Goal: Transaction & Acquisition: Purchase product/service

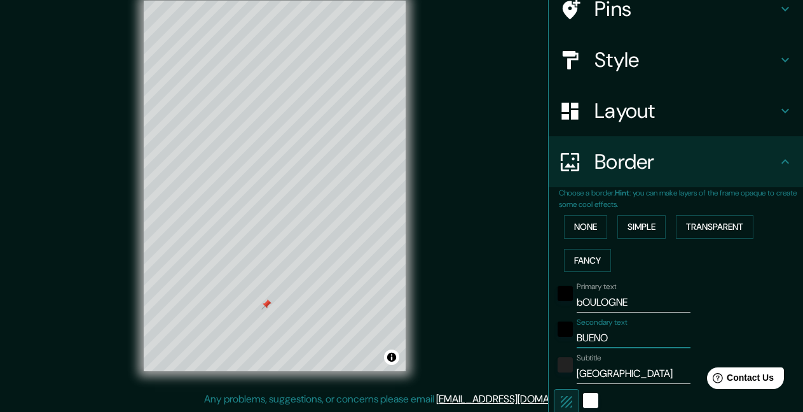
type input "33"
type input "BUENOS"
type input "198"
type input "33"
type input "BUENOS A"
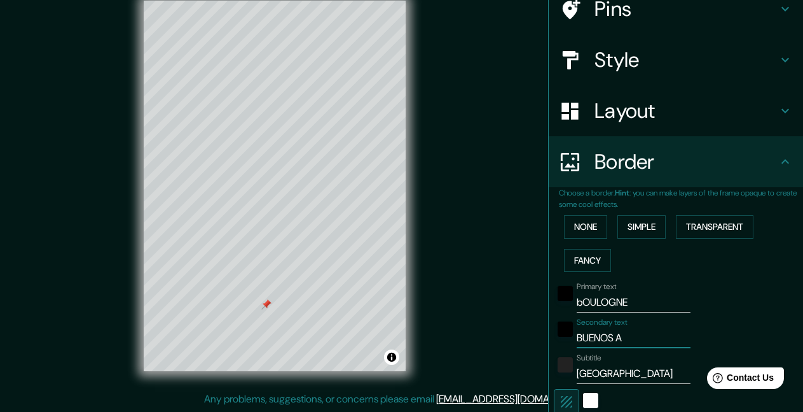
type input "198"
type input "33"
type input "BUENOS AI"
type input "198"
type input "33"
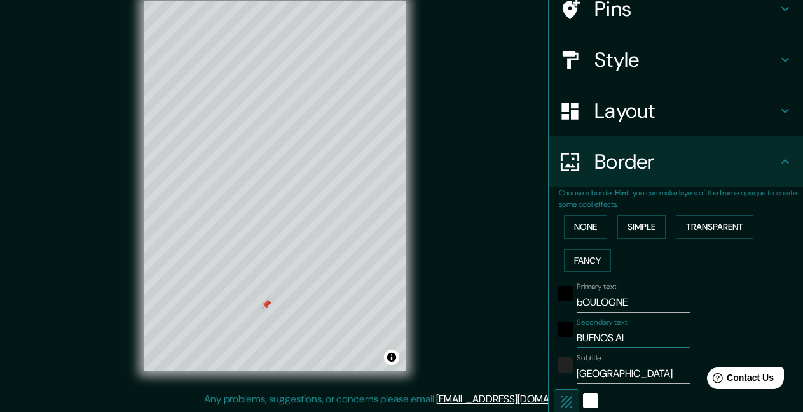
type input "BUENOS AIR"
type input "198"
type input "33"
type input "BUENOS AIRE"
type input "198"
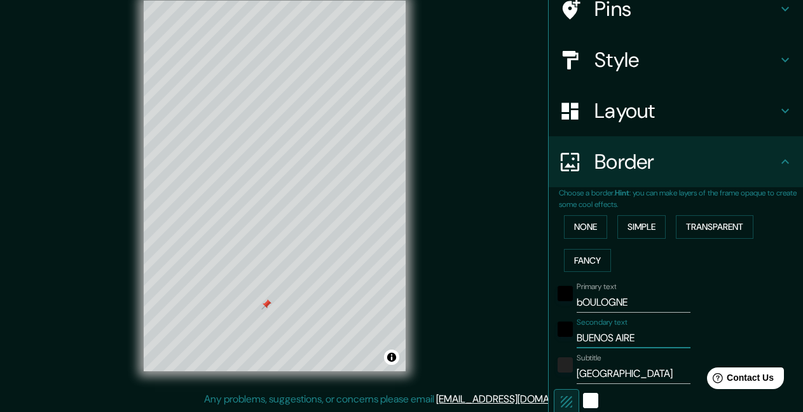
type input "33"
type input "[GEOGRAPHIC_DATA]"
type input "198"
type input "33"
type input "[GEOGRAPHIC_DATA]"
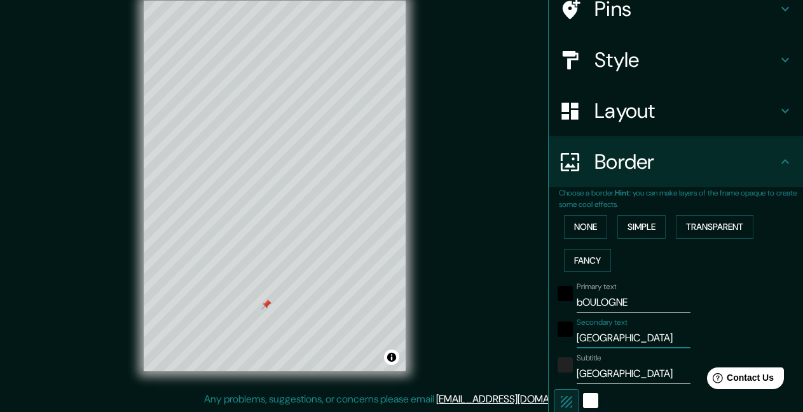
click at [628, 295] on input "bOULOGNE" at bounding box center [634, 302] width 114 height 20
type input "bOULOGNE"
type input "198"
type input "33"
type input "bOULOGNE C"
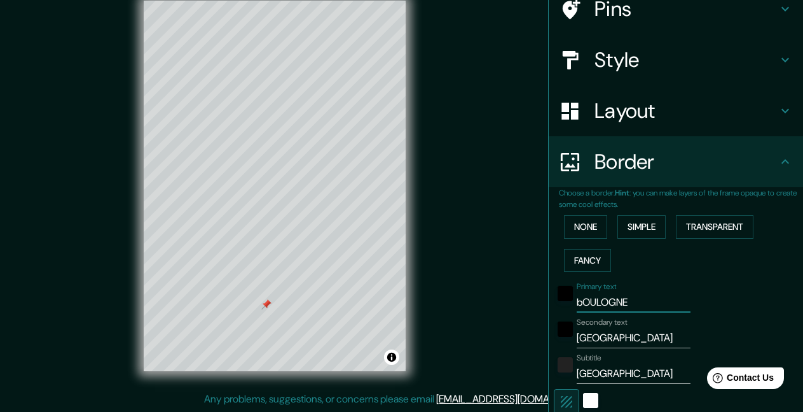
type input "198"
type input "33"
type input "bOULOGNE CI"
type input "198"
type input "33"
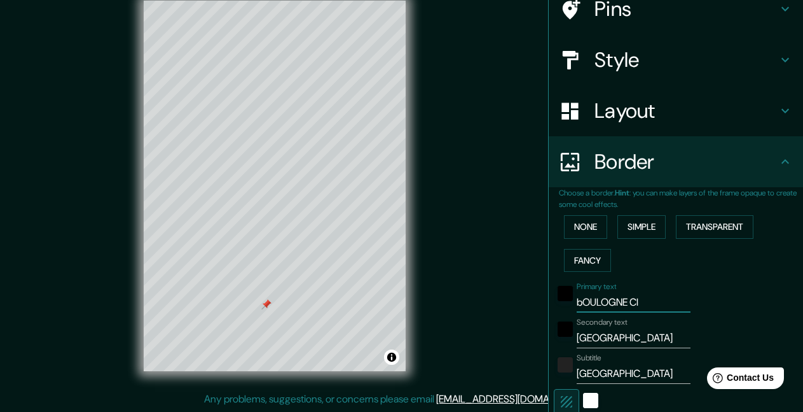
type input "bOULOGNE CIT"
type input "198"
type input "33"
type input "bOULOGNE CITY"
type input "198"
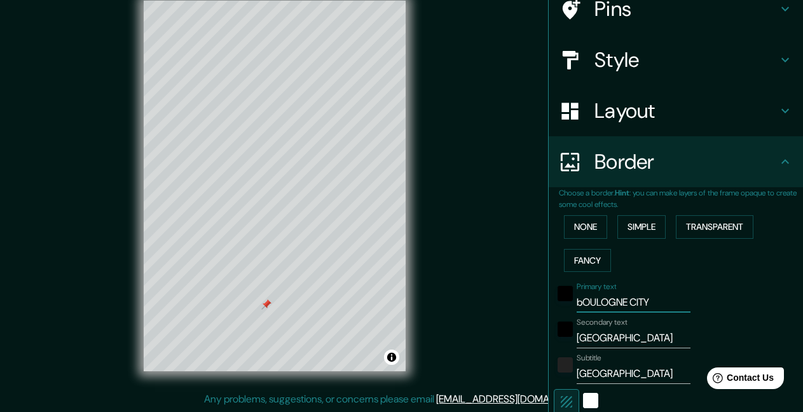
type input "33"
type input "bOULOGNE CIT"
type input "198"
type input "33"
type input "bOULOGNE CI"
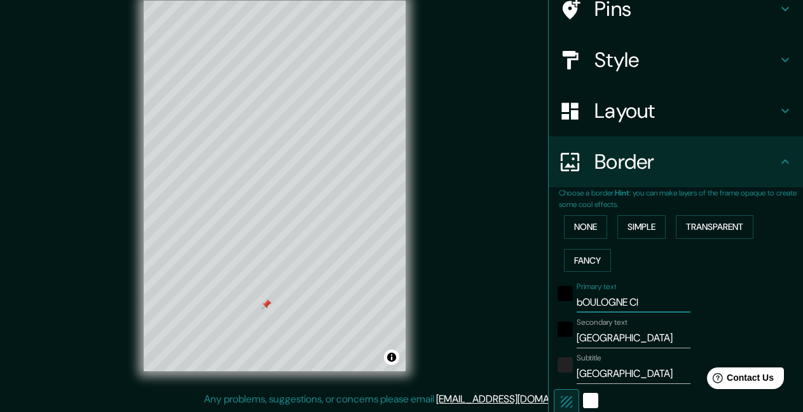
type input "198"
type input "33"
type input "bOULOGNE C"
type input "198"
type input "33"
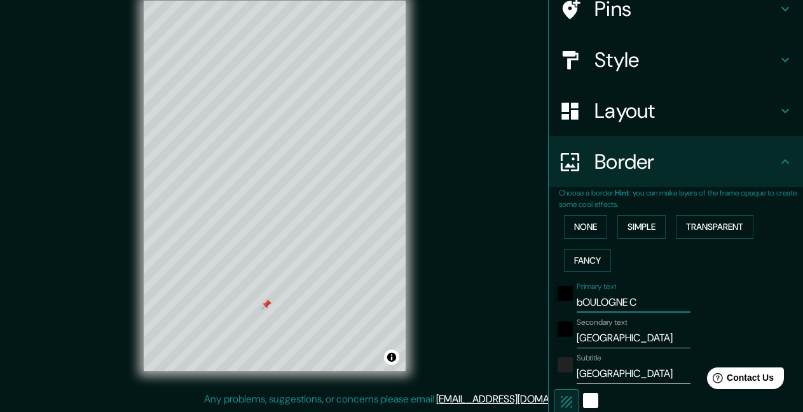
type input "bOULOGNE"
type input "198"
type input "33"
type input "bOULOGNE"
type input "198"
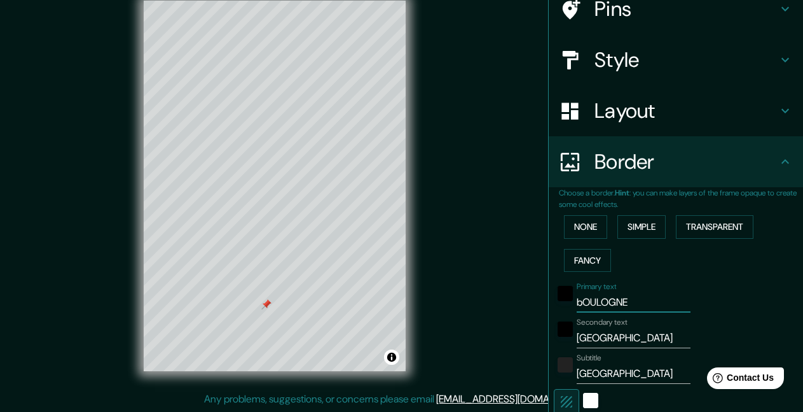
type input "33"
type input "bOULOGN"
type input "198"
type input "33"
type input "bOULOG"
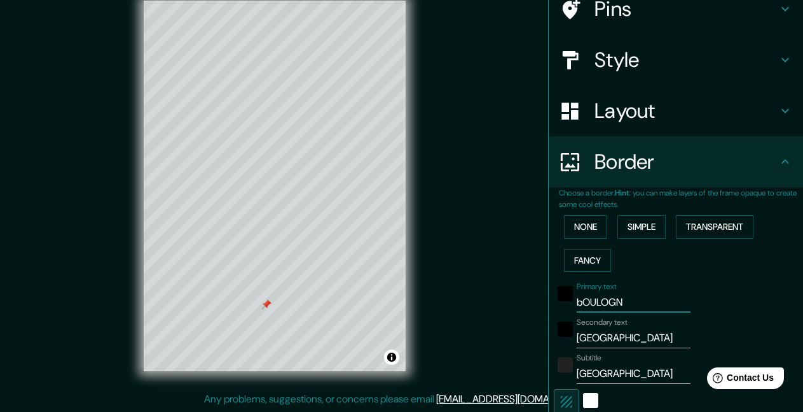
type input "198"
type input "33"
type input "bOULO"
type input "198"
type input "33"
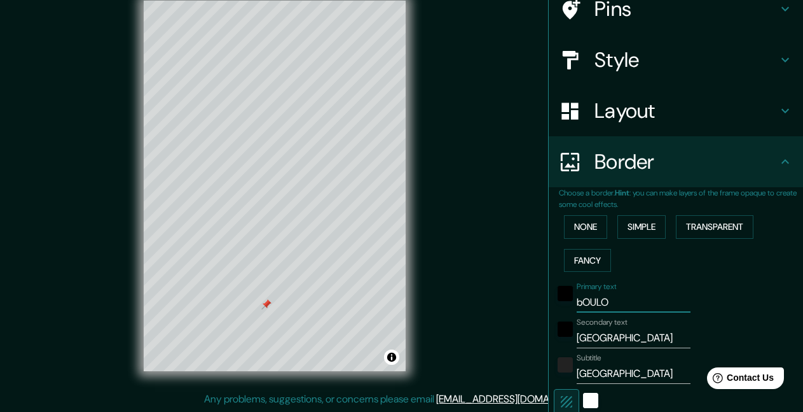
type input "bOUL"
type input "198"
type input "33"
type input "bOU"
type input "198"
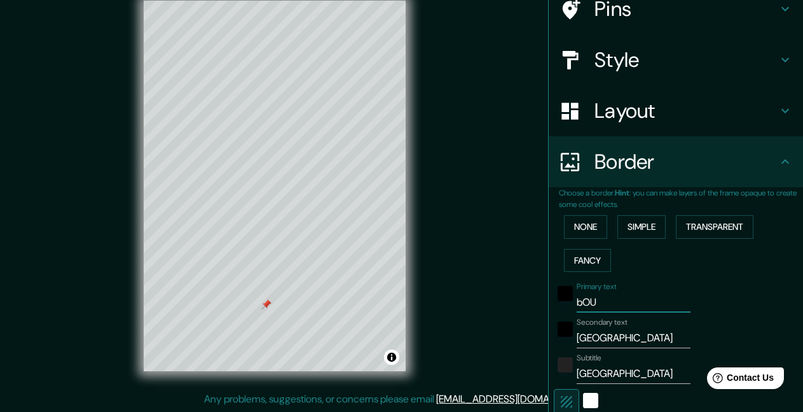
type input "33"
type input "bO"
type input "198"
type input "33"
type input "b"
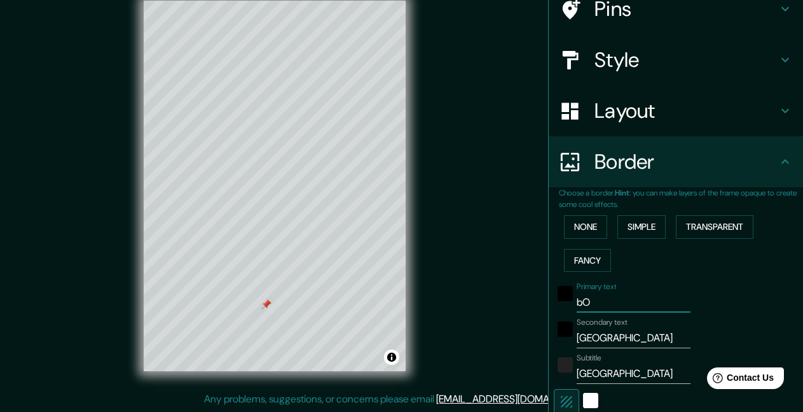
type input "198"
type input "33"
type input "198"
type input "33"
type input "b"
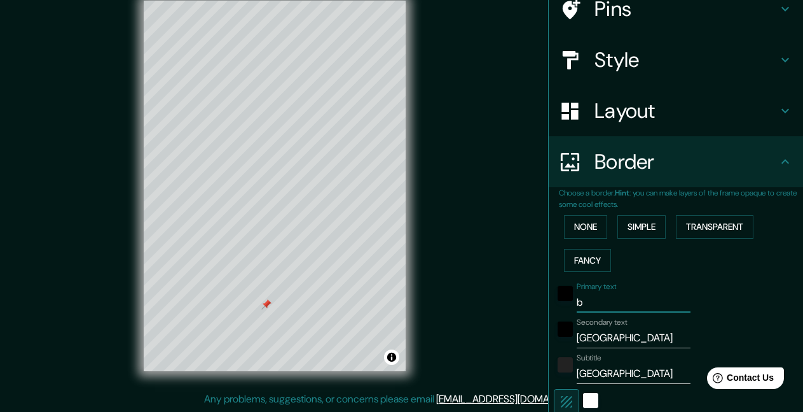
type input "198"
type input "33"
type input "bo"
type input "198"
type input "33"
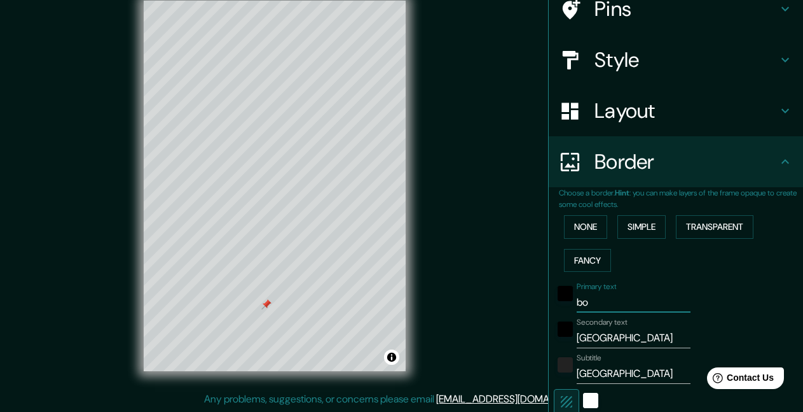
type input "bou"
type input "198"
type input "33"
type input "boul"
type input "198"
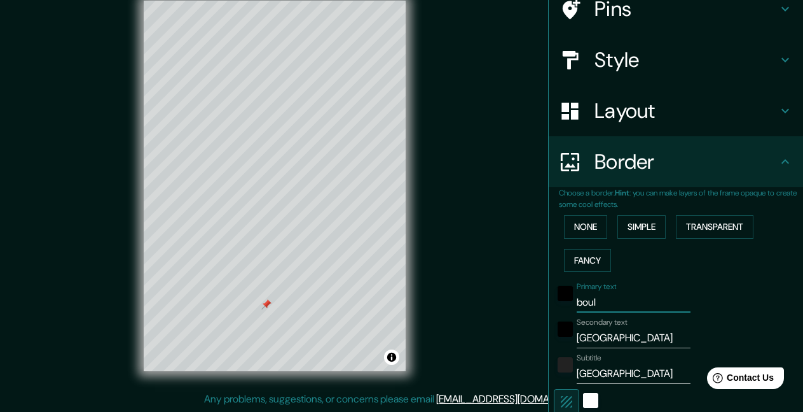
type input "33"
type input "boulo"
type input "198"
type input "33"
type input "boulog"
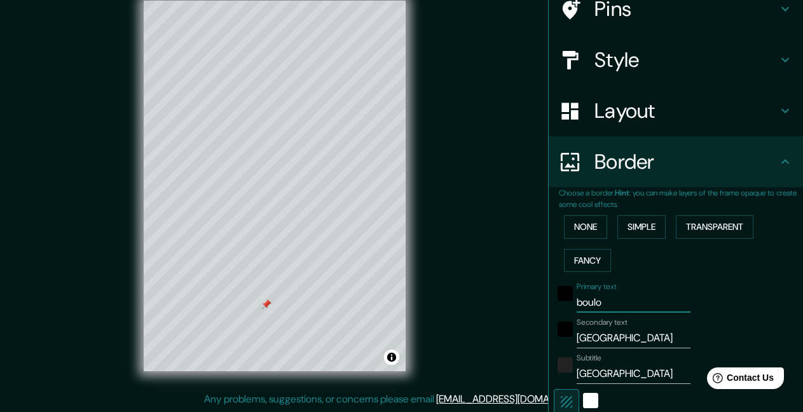
type input "198"
type input "33"
type input "boulogn"
type input "198"
type input "33"
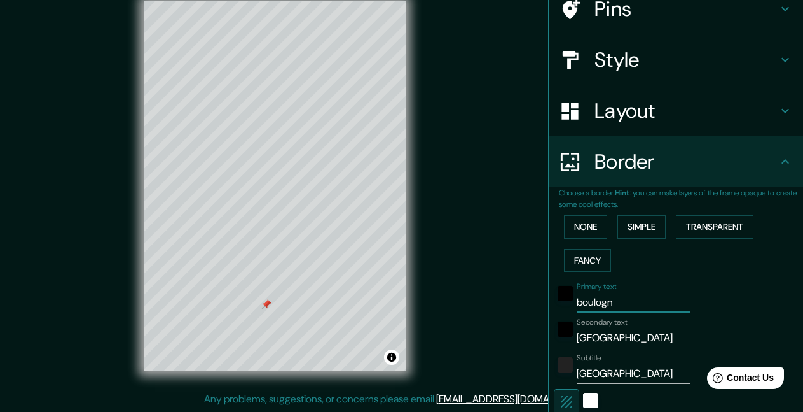
type input "[GEOGRAPHIC_DATA]"
type input "198"
type input "33"
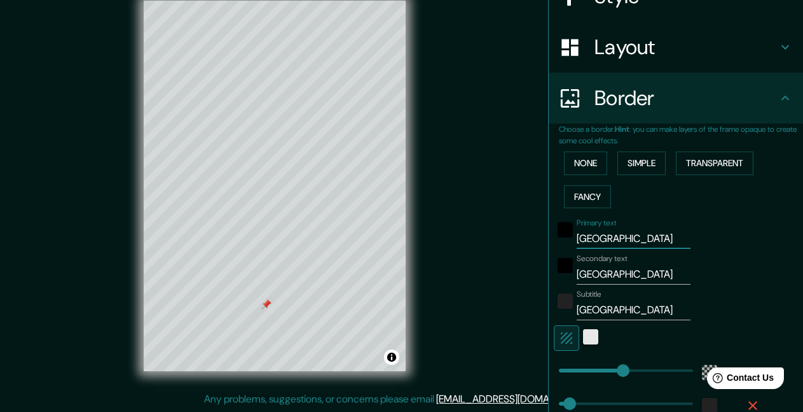
type input "[GEOGRAPHIC_DATA]"
click at [583, 338] on div "white" at bounding box center [590, 336] width 15 height 15
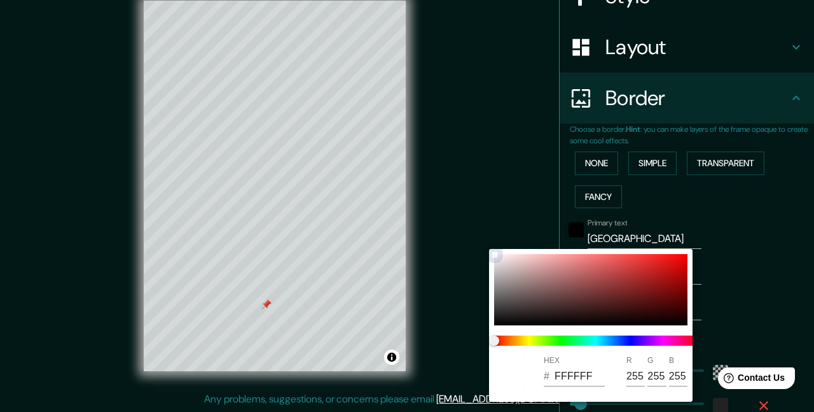
type input "198"
type input "33"
type input "6C2A2A"
type input "108"
type input "42"
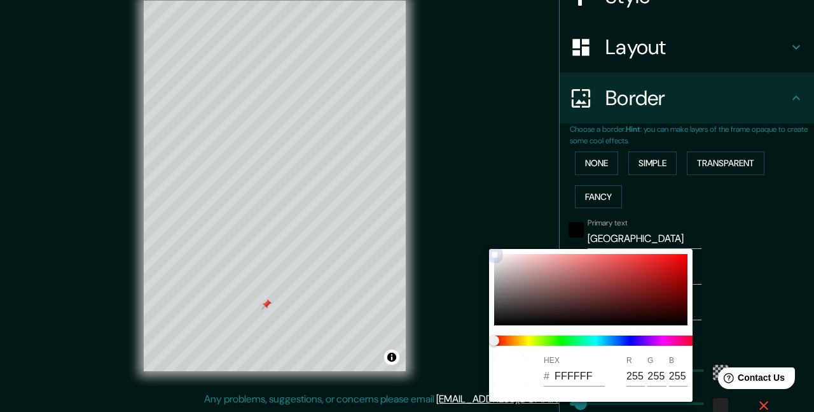
type input "42"
type input "198"
type input "33"
type input "6E2B2B"
type input "110"
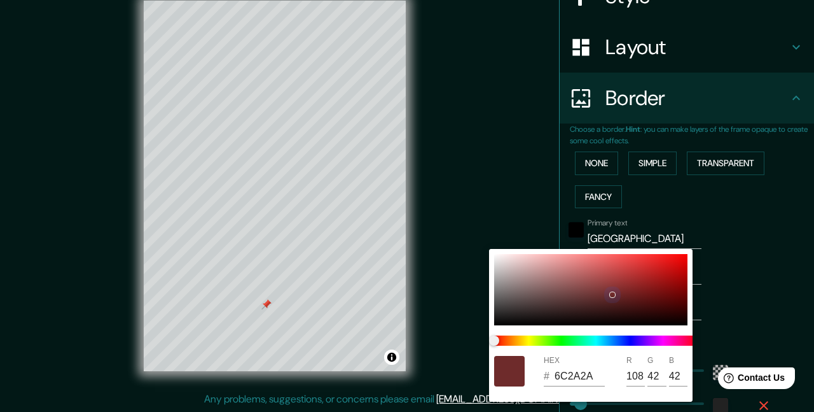
type input "43"
type input "198"
type input "33"
type input "452E2E"
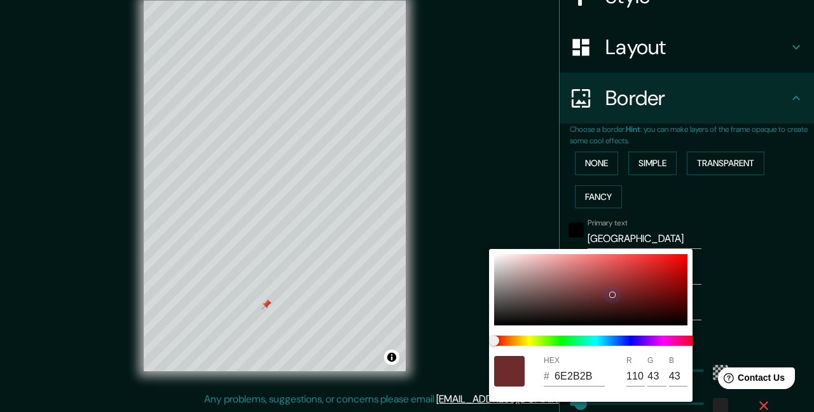
type input "69"
type input "46"
drag, startPoint x: 604, startPoint y: 296, endPoint x: 496, endPoint y: 218, distance: 133.5
click at [496, 218] on div "HEX # CCCACA R 204 G 202 B 202" at bounding box center [407, 206] width 814 height 412
click at [778, 301] on div at bounding box center [407, 206] width 814 height 412
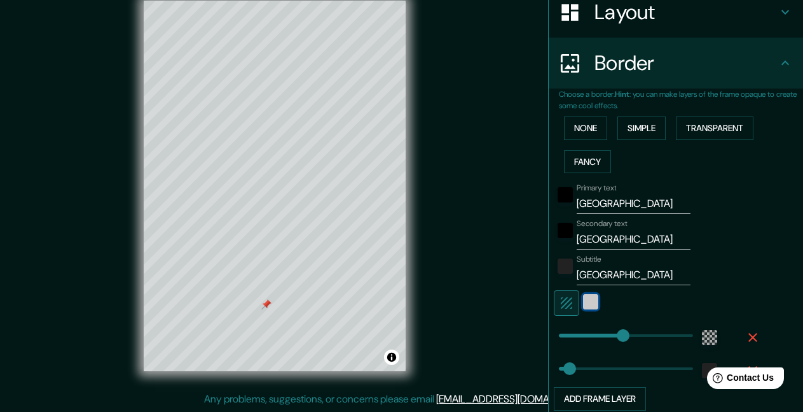
scroll to position [237, 0]
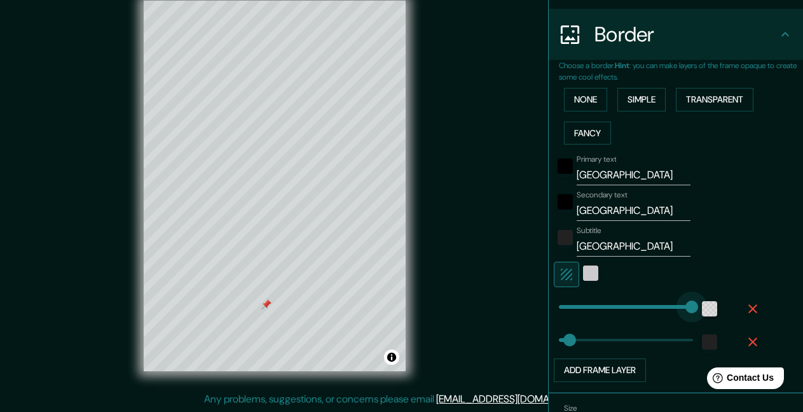
drag, startPoint x: 613, startPoint y: 305, endPoint x: 701, endPoint y: 301, distance: 87.9
drag, startPoint x: 599, startPoint y: 273, endPoint x: 576, endPoint y: 272, distance: 22.9
click at [599, 274] on div at bounding box center [658, 273] width 209 height 25
click at [583, 272] on div "color-CCCACA" at bounding box center [590, 272] width 15 height 15
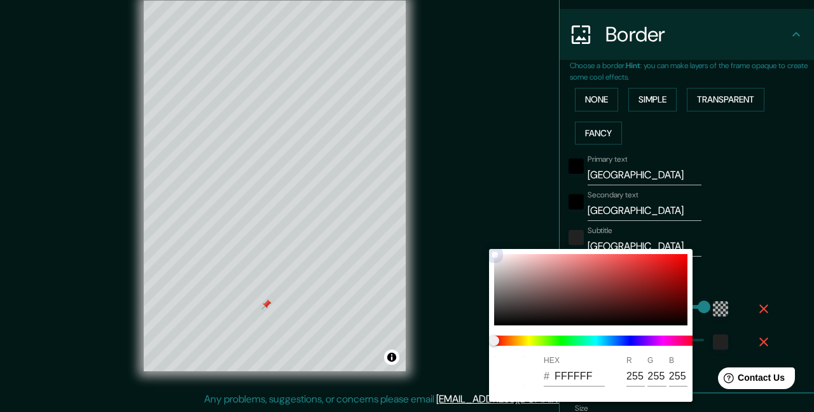
drag, startPoint x: 497, startPoint y: 259, endPoint x: 476, endPoint y: 243, distance: 26.8
click at [476, 243] on div "HEX # FFFFFF R 255 G 255 B 255" at bounding box center [407, 206] width 814 height 412
click at [734, 246] on div at bounding box center [407, 206] width 814 height 412
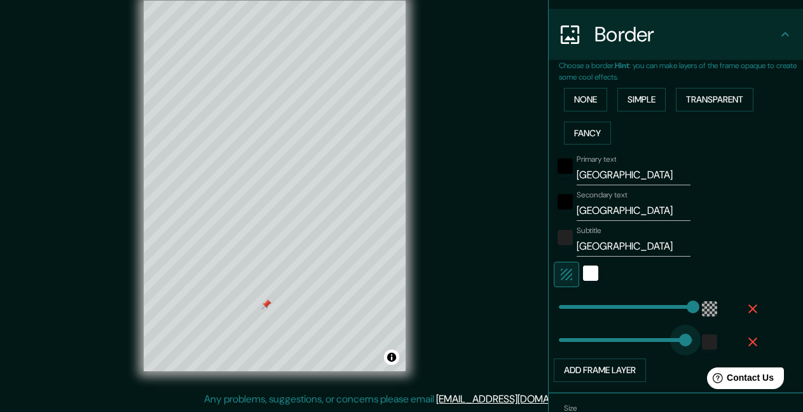
drag, startPoint x: 560, startPoint y: 342, endPoint x: 716, endPoint y: 333, distance: 155.5
drag, startPoint x: 562, startPoint y: 342, endPoint x: 527, endPoint y: 357, distance: 38.2
drag, startPoint x: 683, startPoint y: 302, endPoint x: 608, endPoint y: 308, distance: 74.7
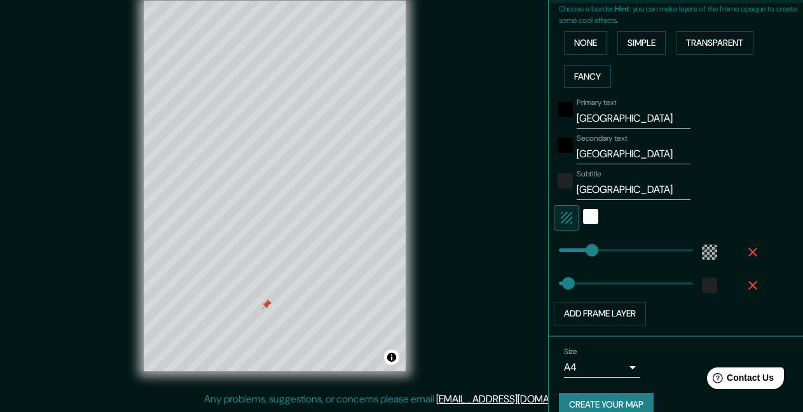
scroll to position [312, 0]
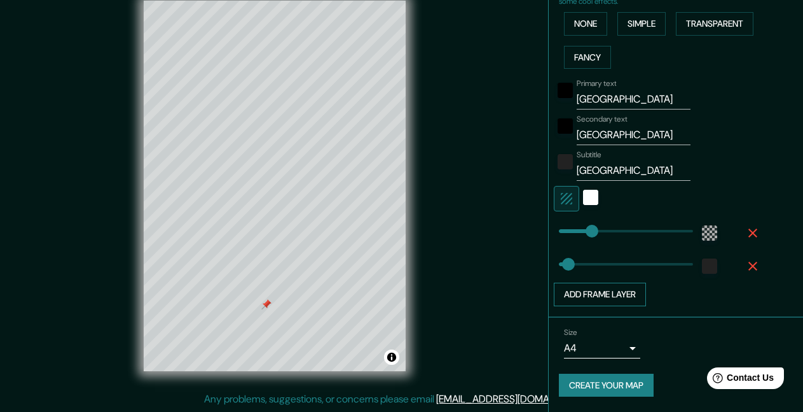
click at [605, 295] on button "Add frame layer" at bounding box center [600, 294] width 92 height 24
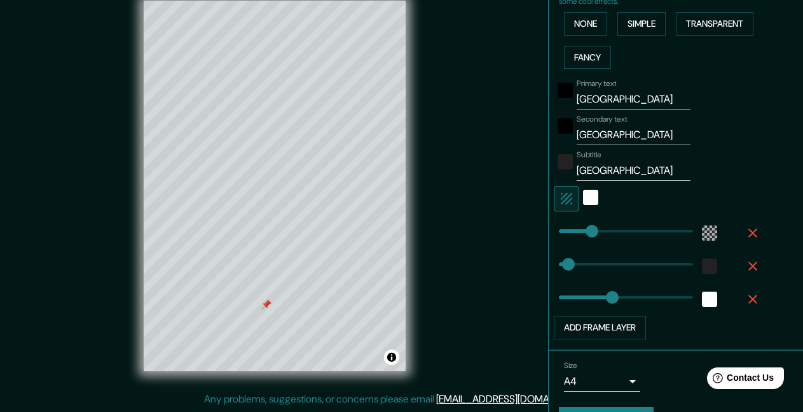
click at [711, 296] on div at bounding box center [710, 296] width 35 height 28
click at [704, 302] on div "white" at bounding box center [709, 298] width 15 height 15
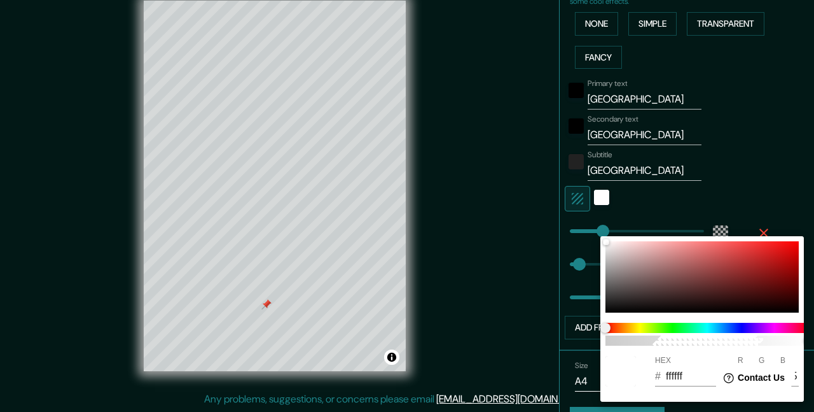
click at [768, 160] on div at bounding box center [407, 206] width 814 height 412
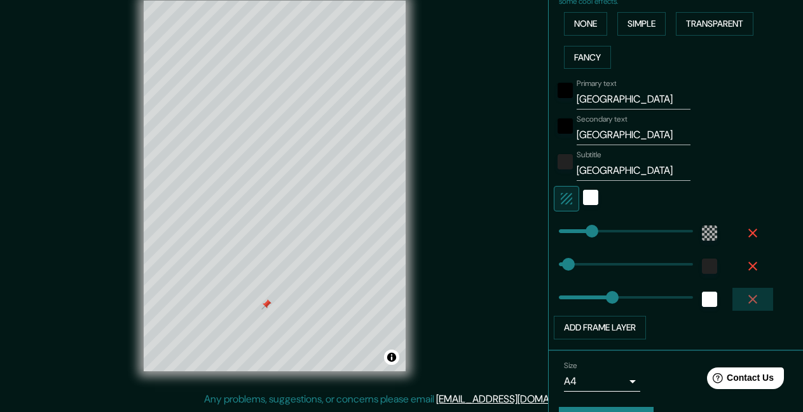
click at [745, 294] on icon "button" at bounding box center [752, 298] width 15 height 15
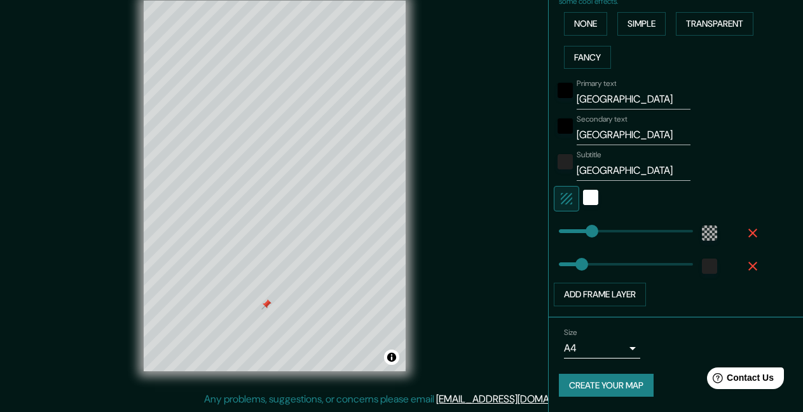
click at [611, 345] on body "Mappin Location [GEOGRAPHIC_DATA] Pins Style Layout Border Choose a border. Hin…" at bounding box center [401, 186] width 803 height 412
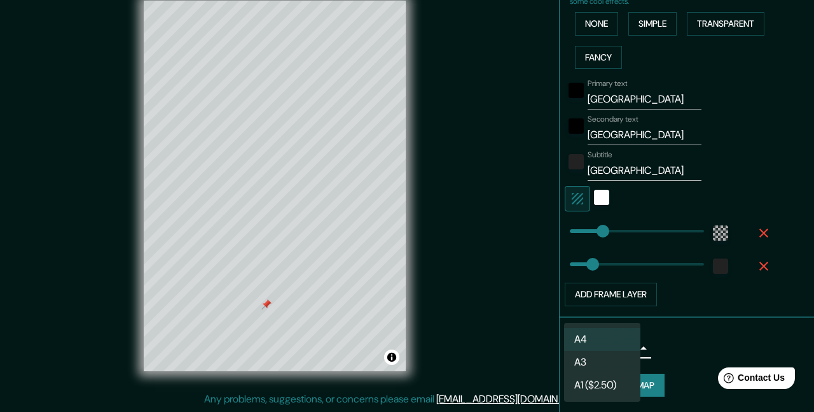
click at [689, 346] on div at bounding box center [407, 206] width 814 height 412
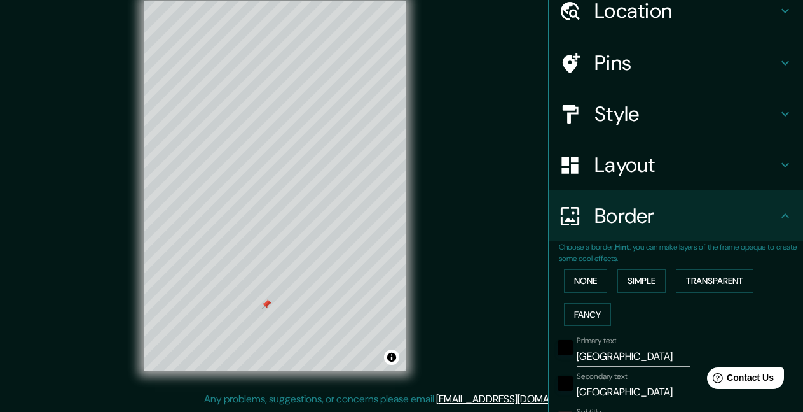
scroll to position [31, 0]
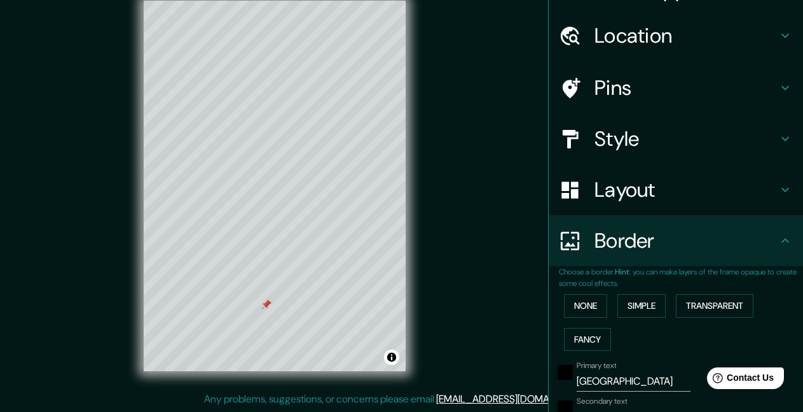
click at [736, 198] on h4 "Layout" at bounding box center [686, 189] width 183 height 25
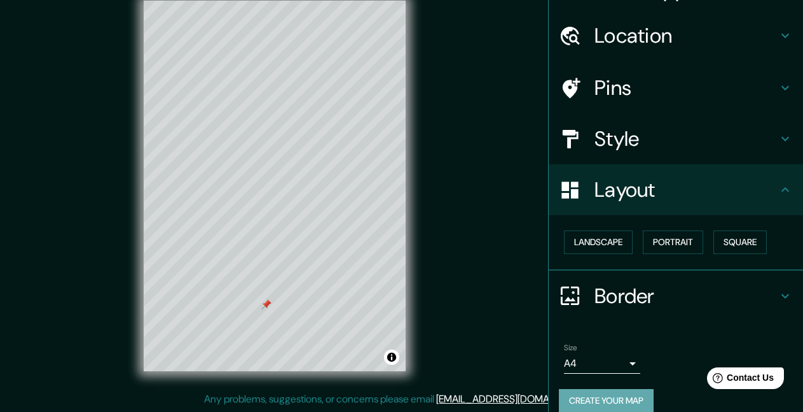
click at [620, 400] on button "Create your map" at bounding box center [606, 401] width 95 height 24
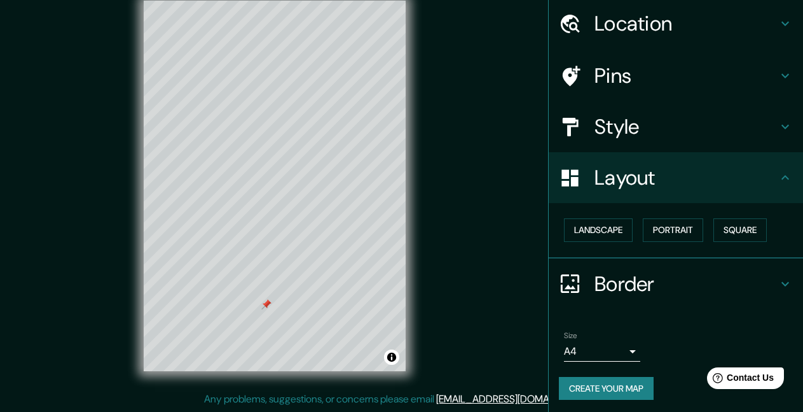
scroll to position [46, 0]
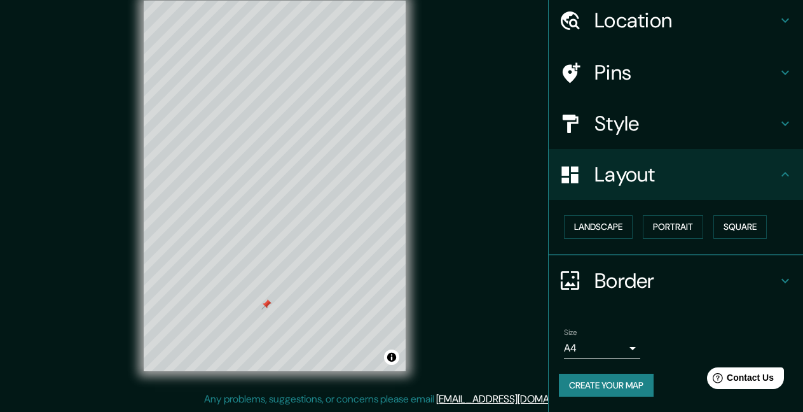
click at [623, 381] on button "Create your map" at bounding box center [606, 385] width 95 height 24
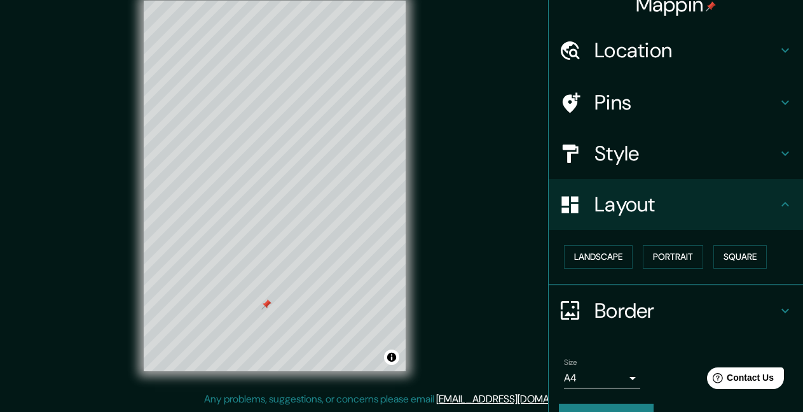
scroll to position [0, 0]
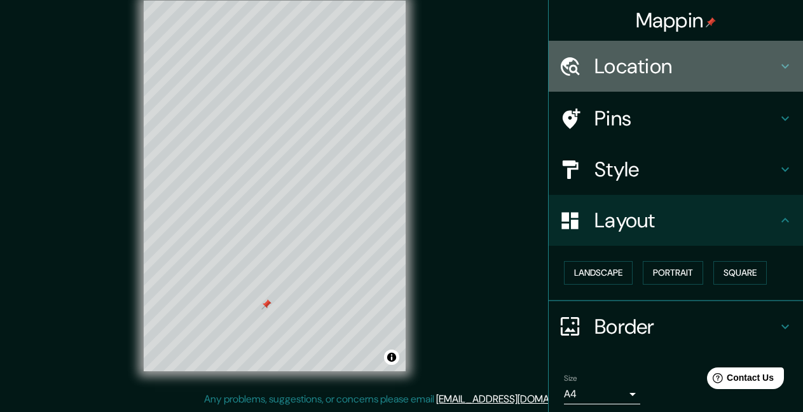
click at [778, 71] on icon at bounding box center [785, 66] width 15 height 15
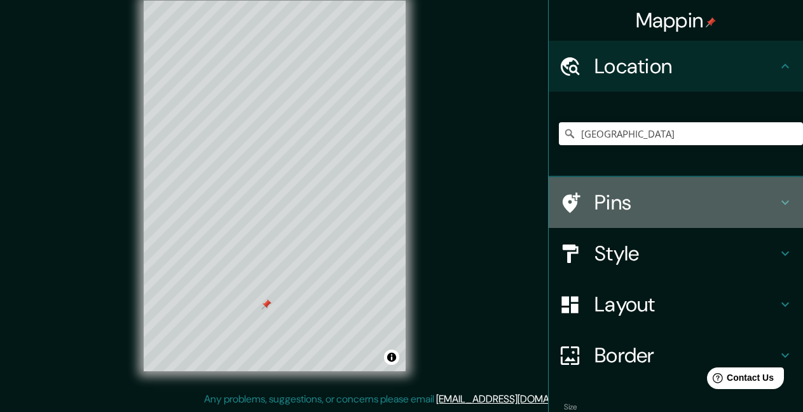
click at [656, 200] on h4 "Pins" at bounding box center [686, 202] width 183 height 25
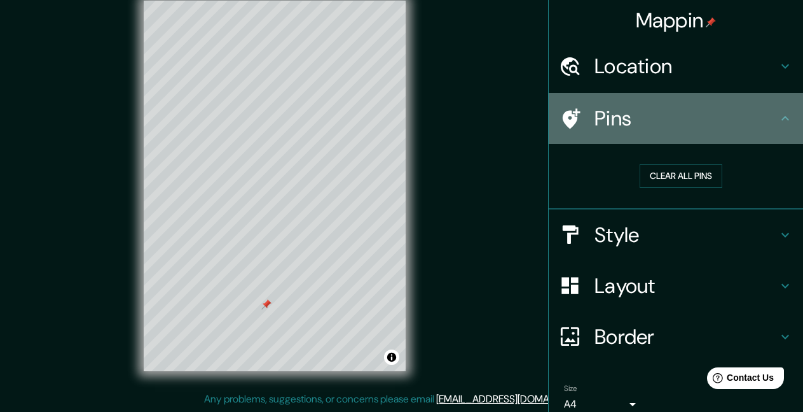
click at [587, 134] on div "Pins" at bounding box center [676, 118] width 254 height 51
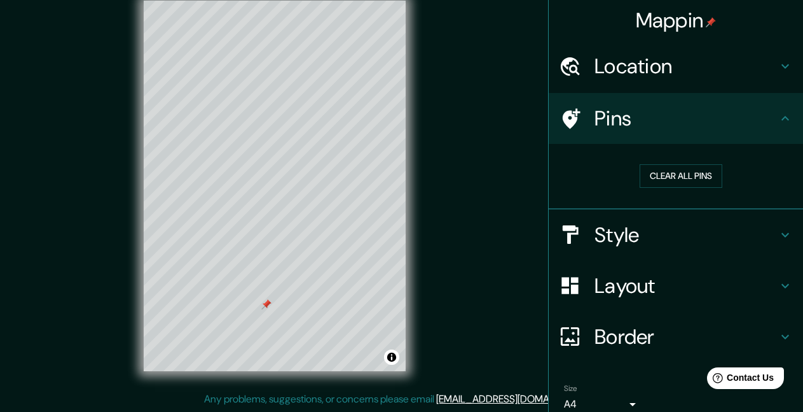
click at [778, 116] on icon at bounding box center [785, 118] width 15 height 15
click at [621, 219] on div "Style" at bounding box center [676, 234] width 254 height 51
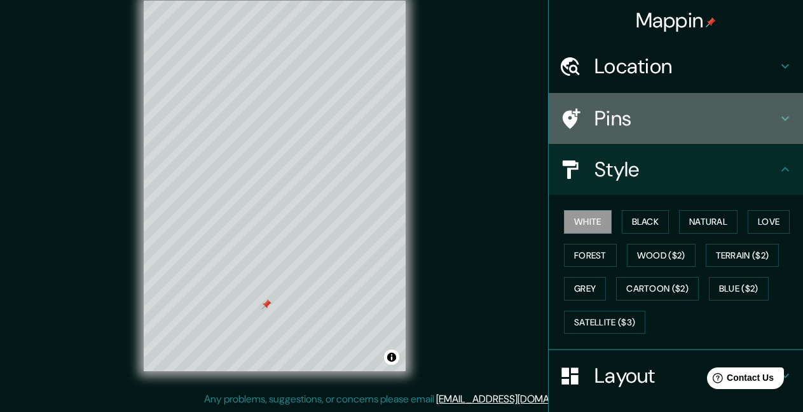
click at [656, 132] on div "Pins" at bounding box center [676, 118] width 254 height 51
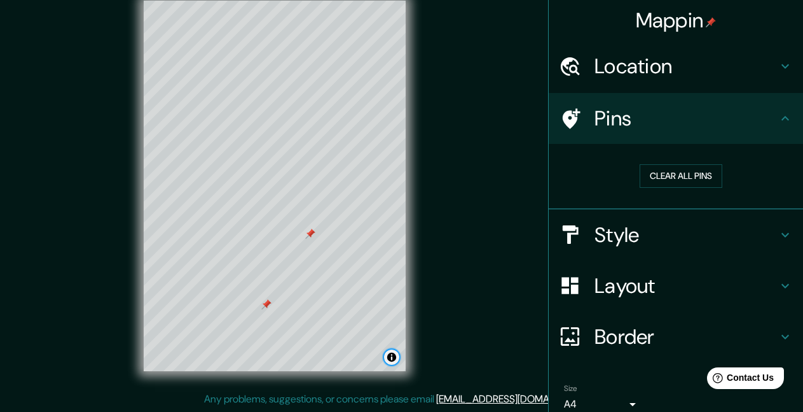
click at [392, 359] on button "Toggle attribution" at bounding box center [391, 356] width 15 height 15
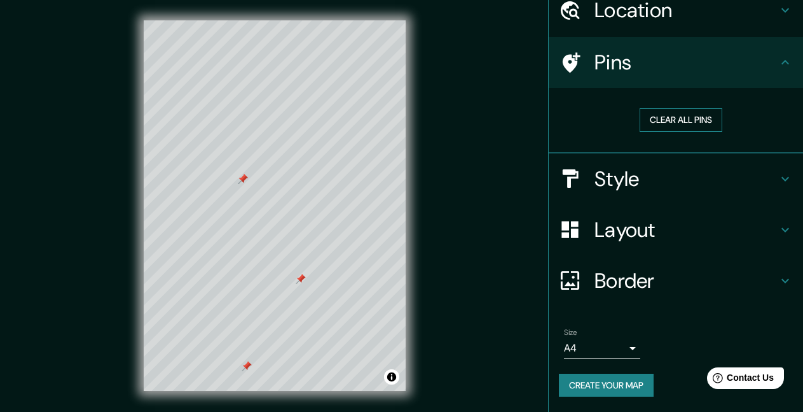
click at [663, 118] on button "Clear all pins" at bounding box center [681, 120] width 83 height 24
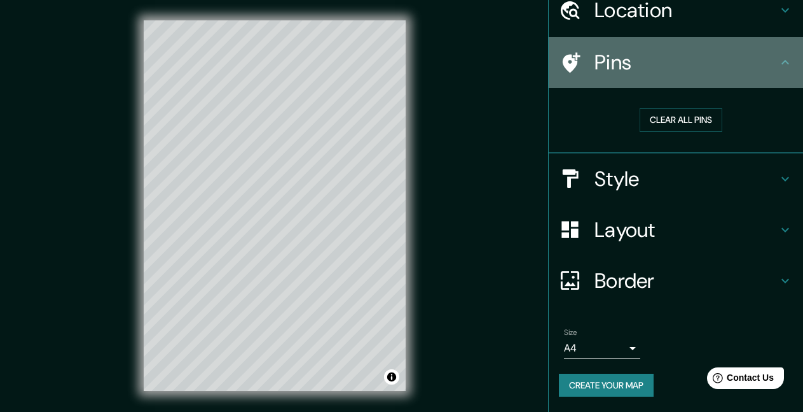
click at [632, 65] on h4 "Pins" at bounding box center [686, 62] width 183 height 25
click at [563, 63] on icon at bounding box center [572, 62] width 18 height 20
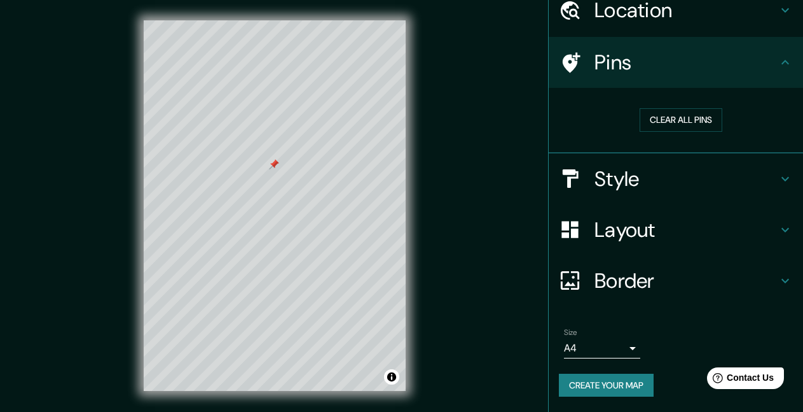
drag, startPoint x: 431, startPoint y: 116, endPoint x: 463, endPoint y: 144, distance: 42.4
click at [463, 144] on div "Mappin Location [GEOGRAPHIC_DATA] Pins Clear all pins Style Layout Border Choos…" at bounding box center [401, 215] width 803 height 431
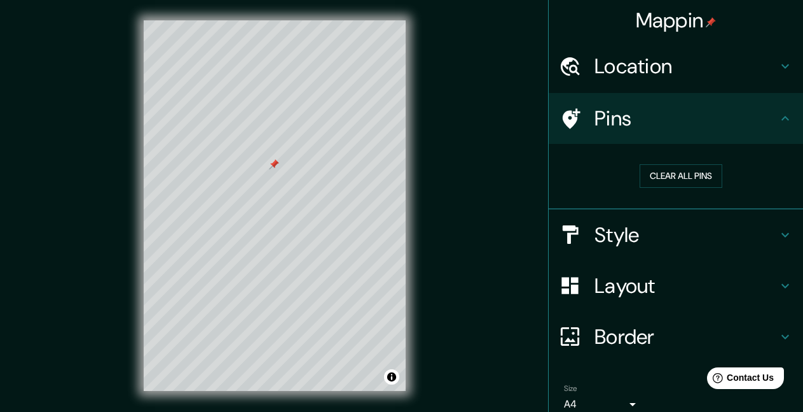
click at [676, 20] on h4 "Mappin" at bounding box center [676, 20] width 81 height 25
